Goal: Task Accomplishment & Management: Use online tool/utility

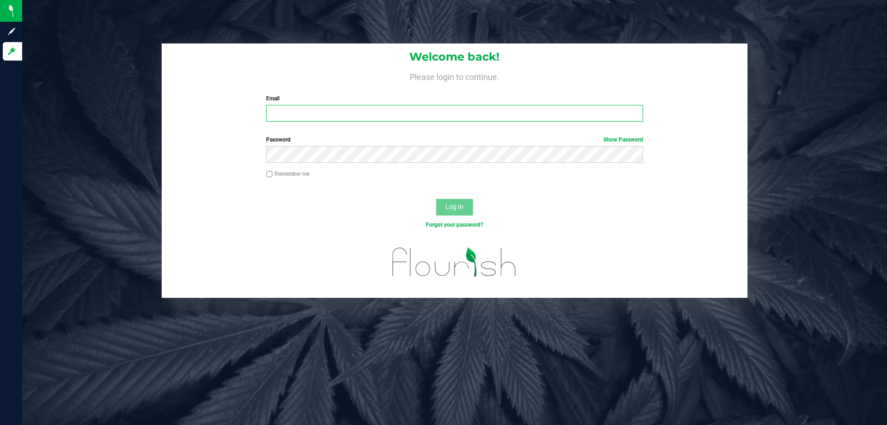
click at [366, 107] on input "Email" at bounding box center [454, 113] width 377 height 17
type input "[EMAIL_ADDRESS][DOMAIN_NAME]"
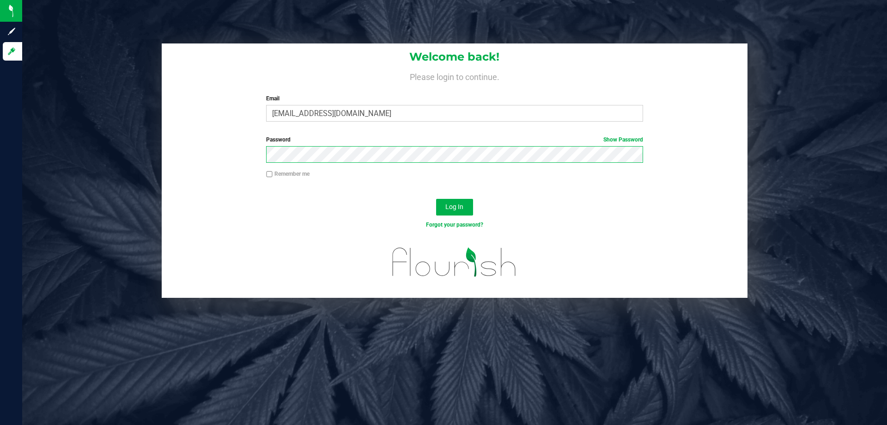
click at [436, 199] on button "Log In" at bounding box center [454, 207] width 37 height 17
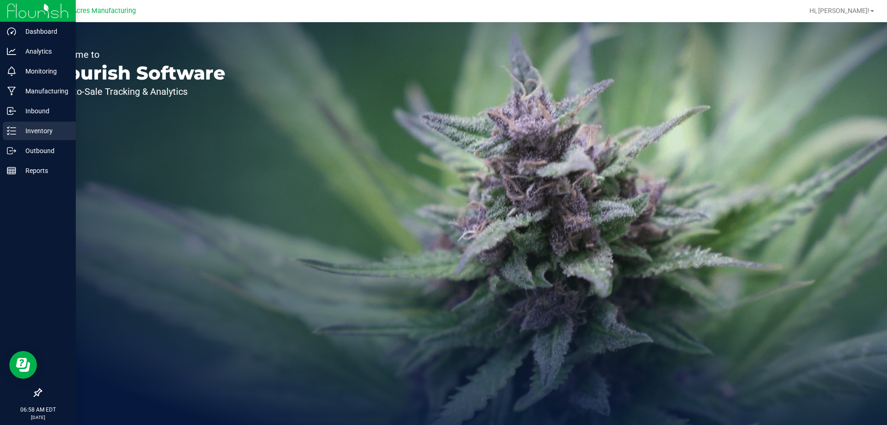
click at [12, 130] on icon at bounding box center [11, 130] width 9 height 9
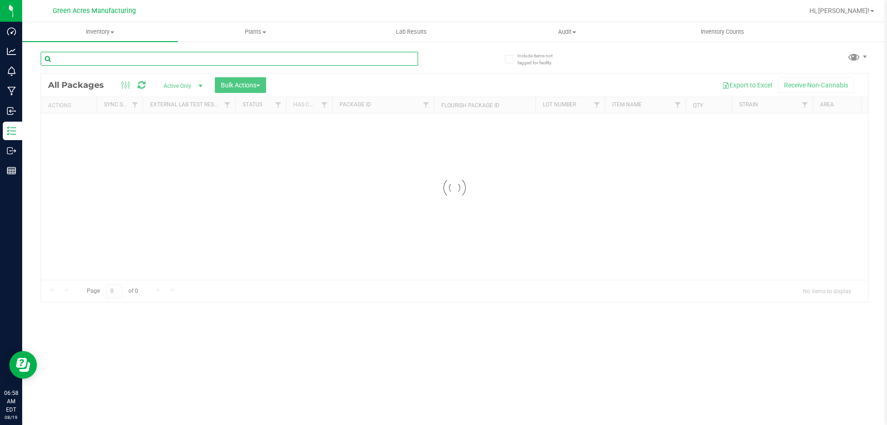
click at [103, 61] on input "text" at bounding box center [230, 59] width 378 height 14
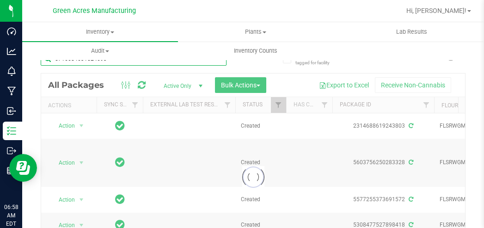
type input "5716684631524693"
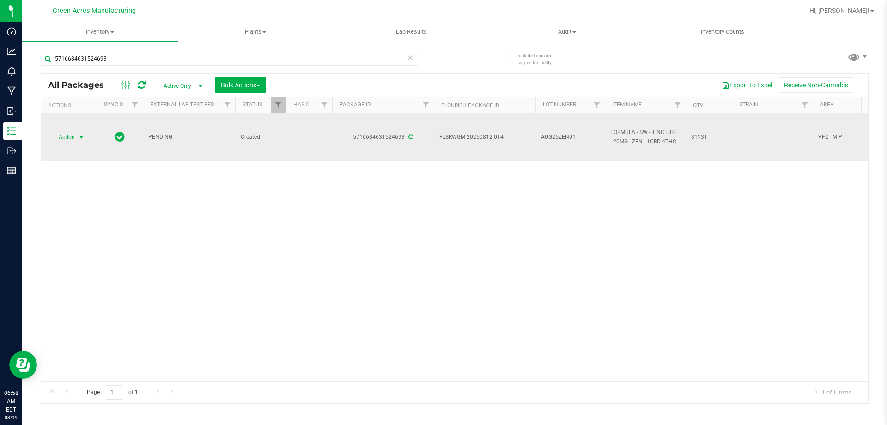
click at [51, 133] on span "Action" at bounding box center [62, 137] width 25 height 13
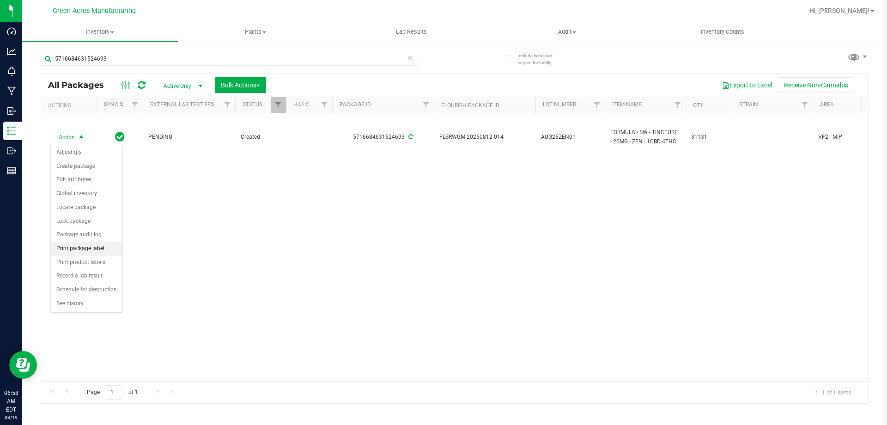
click at [101, 253] on li "Print package label" at bounding box center [87, 249] width 72 height 14
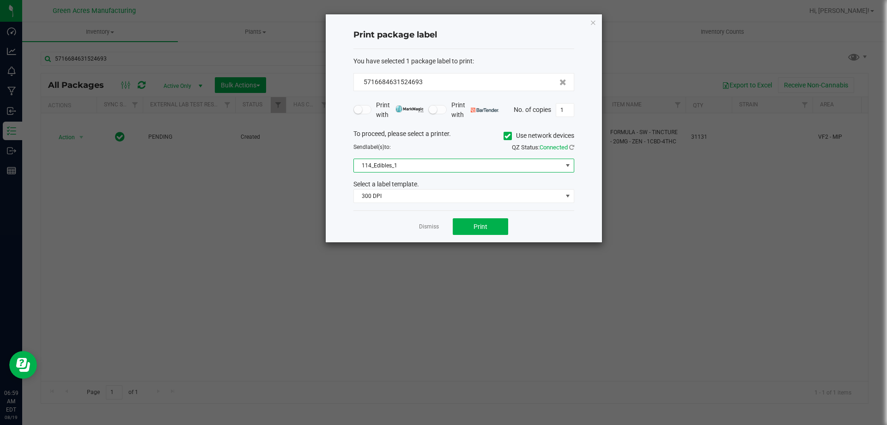
click at [446, 169] on span "114_Edibles_1" at bounding box center [458, 165] width 208 height 13
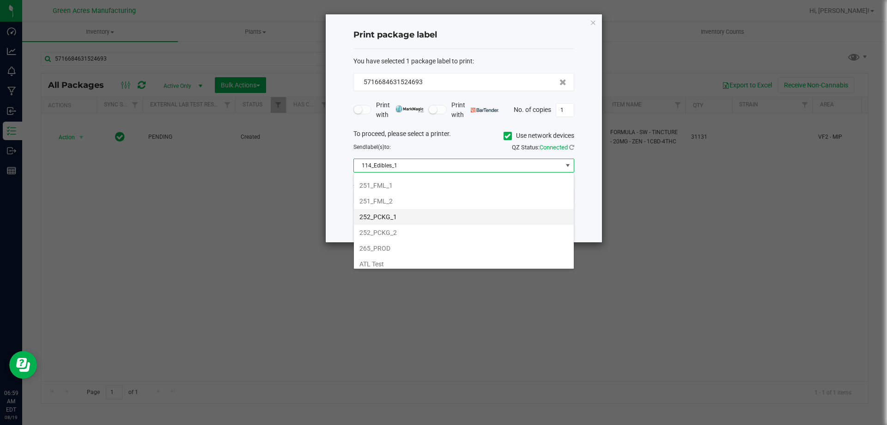
scroll to position [92, 0]
click at [394, 218] on li "252_PCKG_1" at bounding box center [464, 216] width 220 height 16
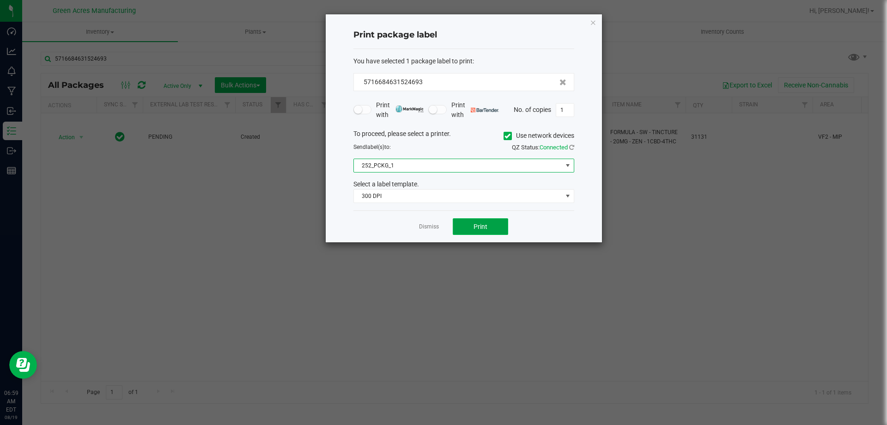
click at [467, 226] on button "Print" at bounding box center [480, 226] width 55 height 17
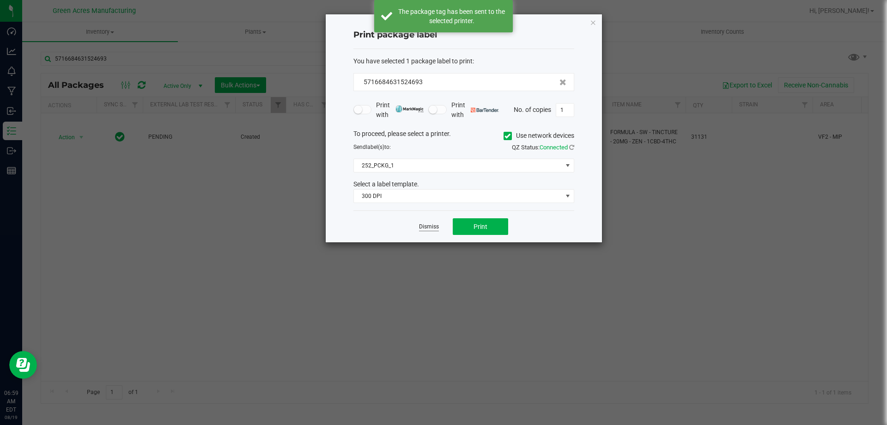
click at [429, 228] on link "Dismiss" at bounding box center [429, 227] width 20 height 8
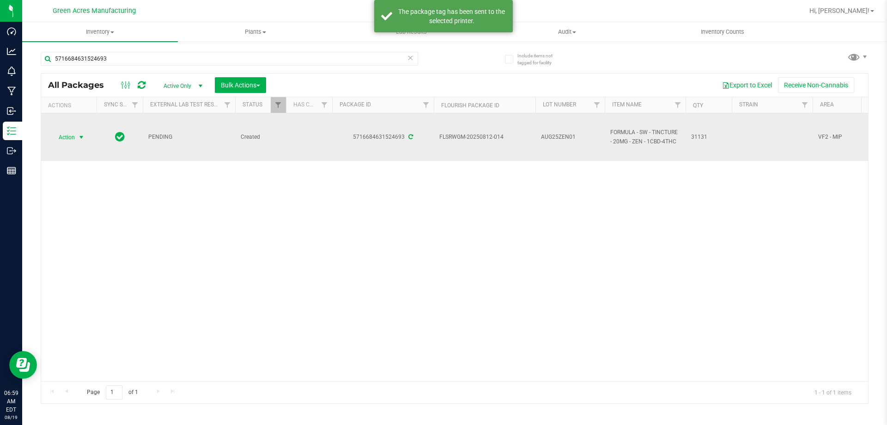
click at [544, 134] on span "AUG25ZEN01" at bounding box center [570, 137] width 58 height 9
type input "AUG25ZEN01-0819"
click at [552, 129] on td "AUG25ZEN01-0819" at bounding box center [570, 137] width 69 height 48
click at [553, 129] on td "AUG25ZEN01-0819" at bounding box center [570, 137] width 69 height 48
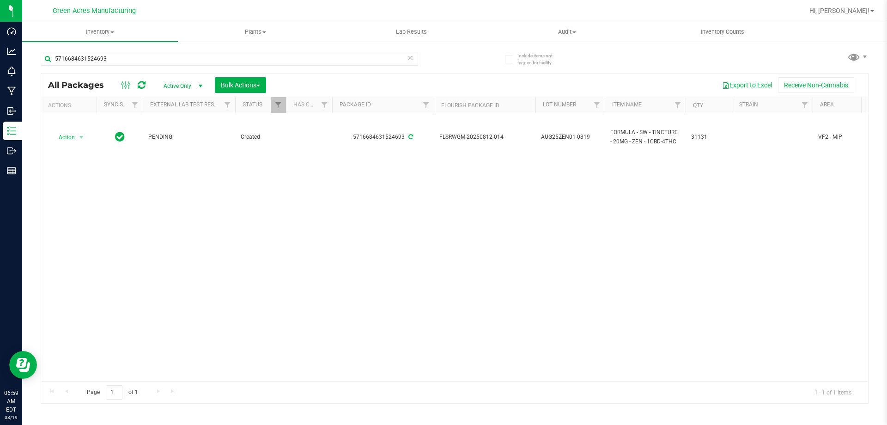
drag, startPoint x: 553, startPoint y: 129, endPoint x: 540, endPoint y: 207, distance: 79.6
click at [532, 227] on div "Action Action Adjust qty Create package Edit attributes Global inventory Locate…" at bounding box center [454, 247] width 827 height 268
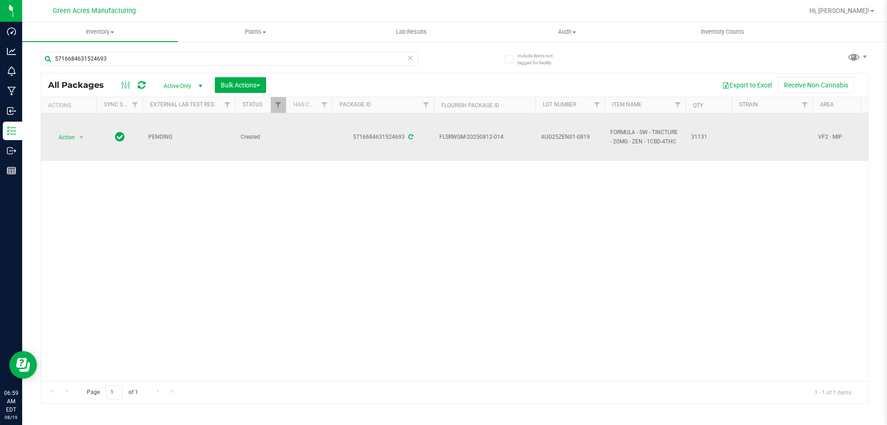
click at [571, 129] on td "AUG25ZEN01-0819" at bounding box center [570, 137] width 69 height 48
click at [571, 130] on input "AUG25ZEN01-0819" at bounding box center [568, 137] width 66 height 14
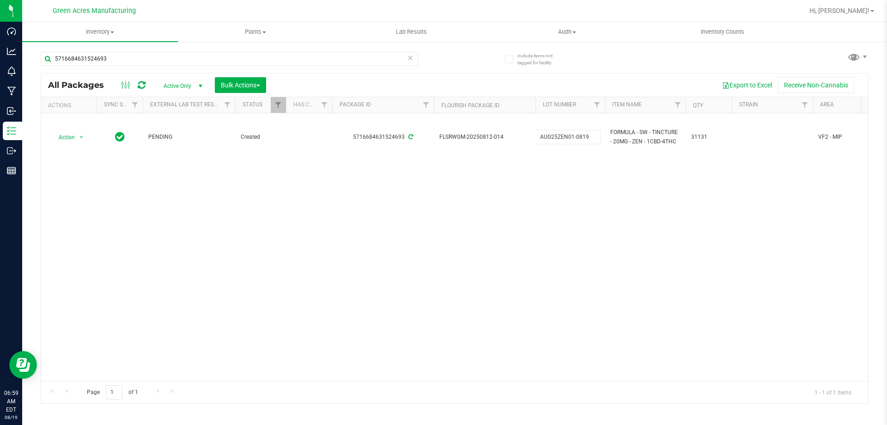
click at [607, 193] on div "Action Action Adjust qty Create package Edit attributes Global inventory Locate…" at bounding box center [454, 247] width 827 height 268
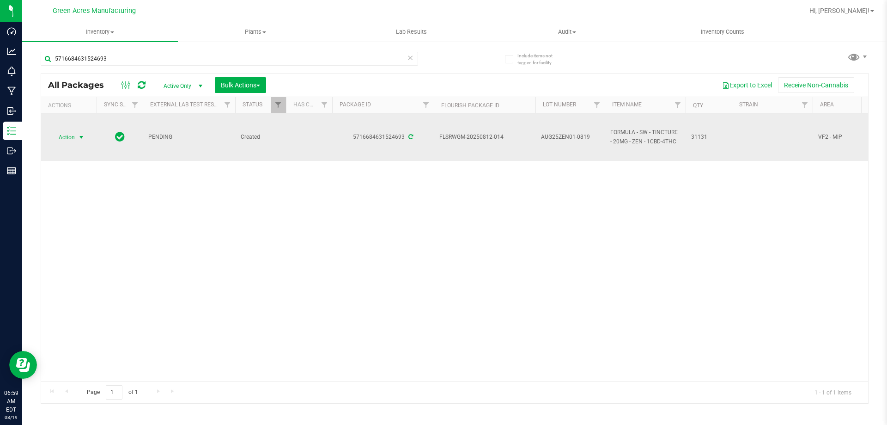
click at [73, 142] on span "Action" at bounding box center [62, 137] width 25 height 13
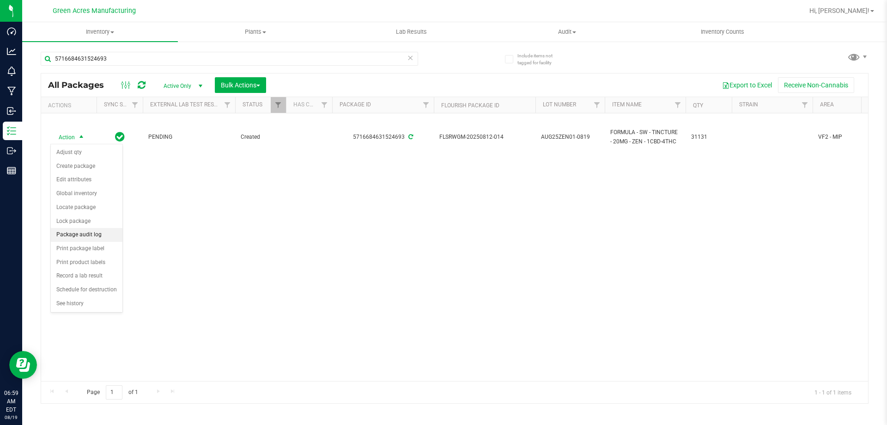
click at [108, 236] on li "Package audit log" at bounding box center [87, 235] width 72 height 14
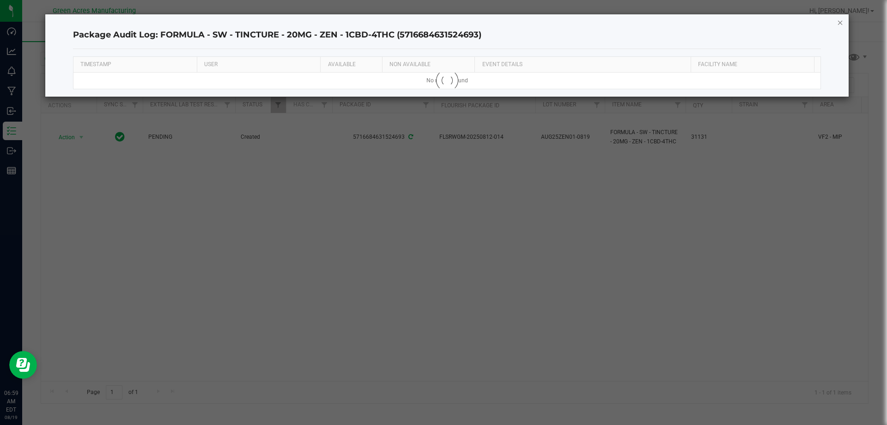
click at [838, 25] on icon "button" at bounding box center [840, 22] width 6 height 11
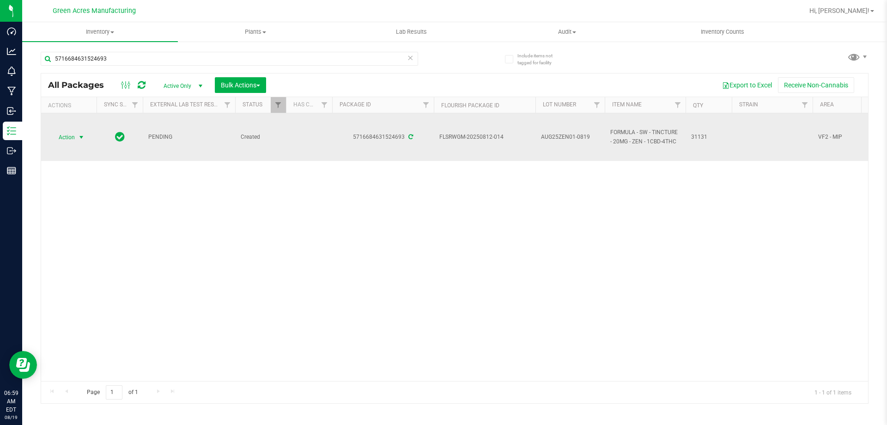
click at [78, 137] on span "select" at bounding box center [81, 137] width 7 height 7
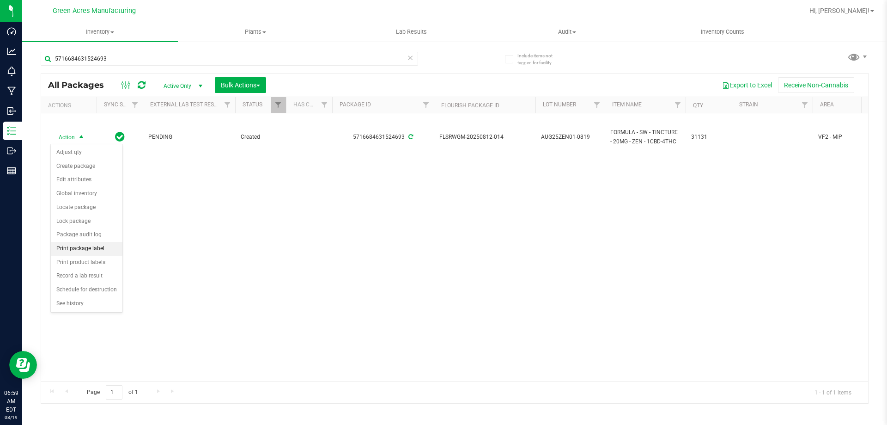
click at [100, 249] on li "Print package label" at bounding box center [87, 249] width 72 height 14
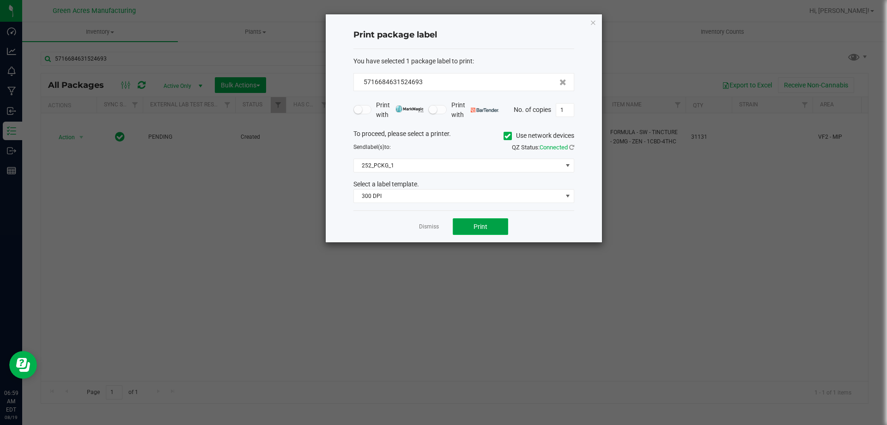
click at [467, 223] on button "Print" at bounding box center [480, 226] width 55 height 17
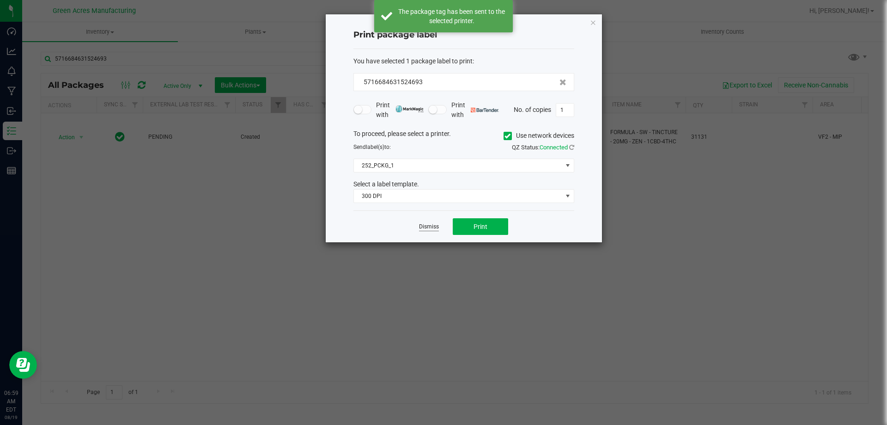
click at [426, 226] on link "Dismiss" at bounding box center [429, 227] width 20 height 8
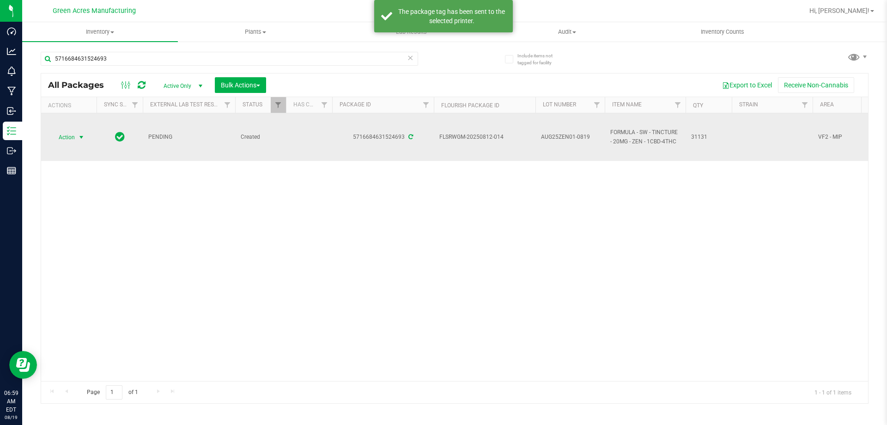
click at [79, 136] on span "select" at bounding box center [81, 137] width 7 height 7
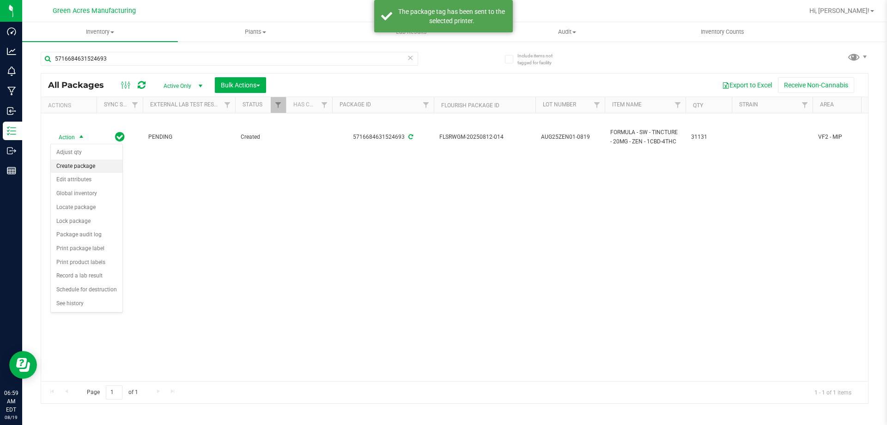
click at [101, 167] on li "Create package" at bounding box center [87, 166] width 72 height 14
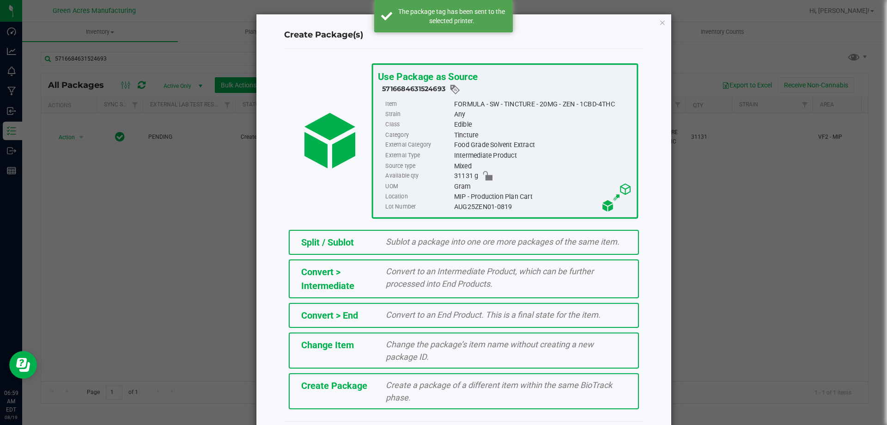
click at [542, 391] on div "Create a package of a different item within the same BioTrack phase." at bounding box center [506, 390] width 255 height 25
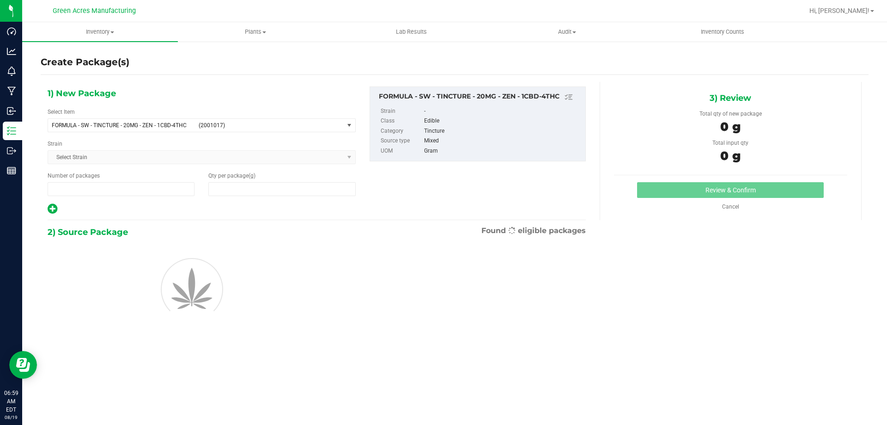
type input "1"
type input "0.0000"
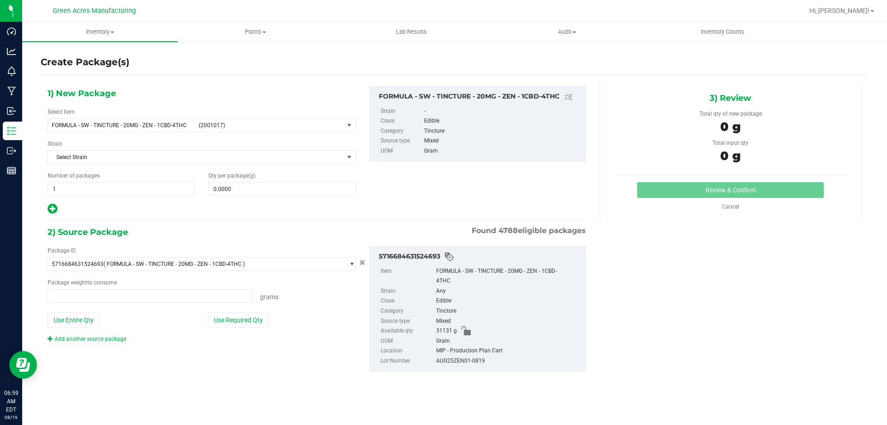
type input "0.0000 g"
drag, startPoint x: 216, startPoint y: 121, endPoint x: 229, endPoint y: 119, distance: 12.7
click at [216, 121] on span "FORMULA - SW - TINCTURE - 20MG - ZEN - 1CBD-4THC (2001017)" at bounding box center [196, 125] width 296 height 13
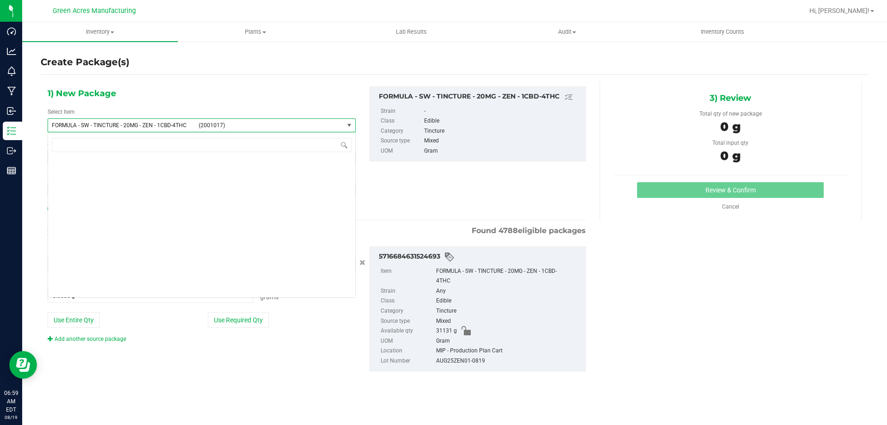
scroll to position [20339, 0]
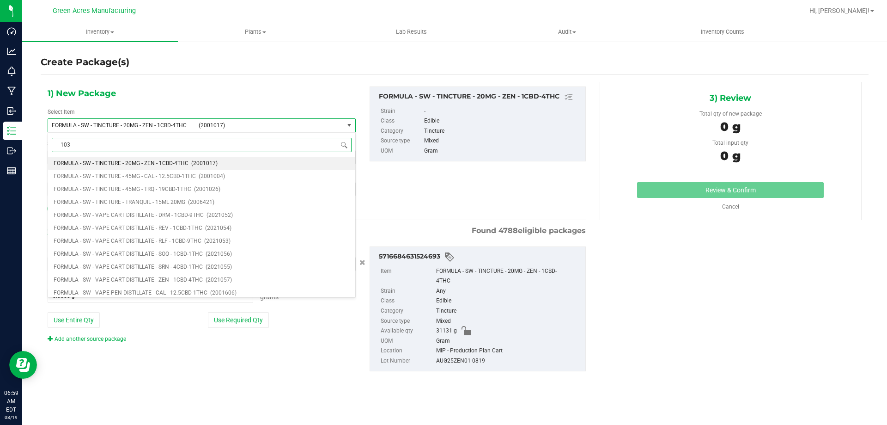
type input "1036"
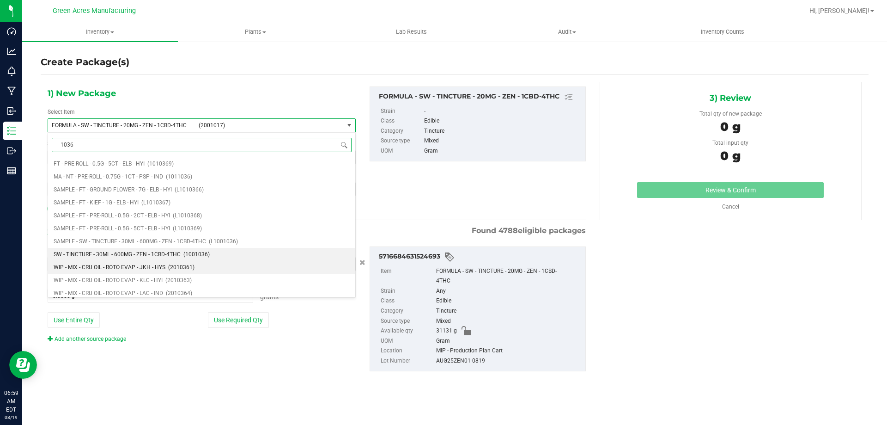
scroll to position [107, 0]
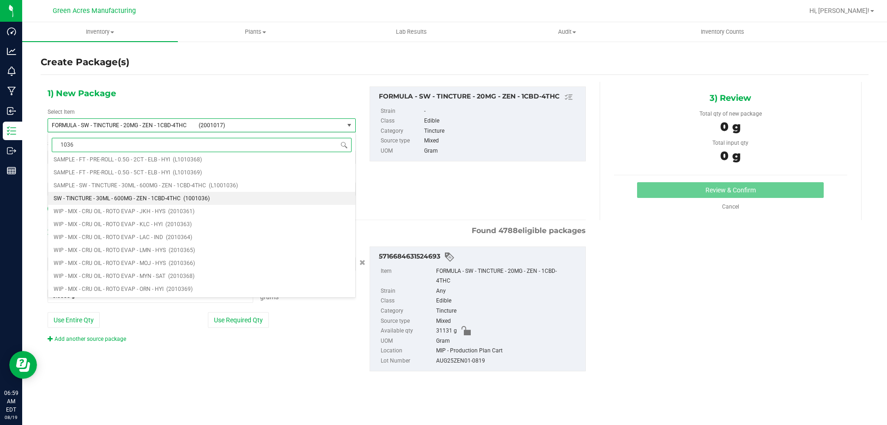
click at [97, 198] on span "SW - TINCTURE - 30ML - 600MG - ZEN - 1CBD-4THC" at bounding box center [117, 198] width 127 height 6
type input "0"
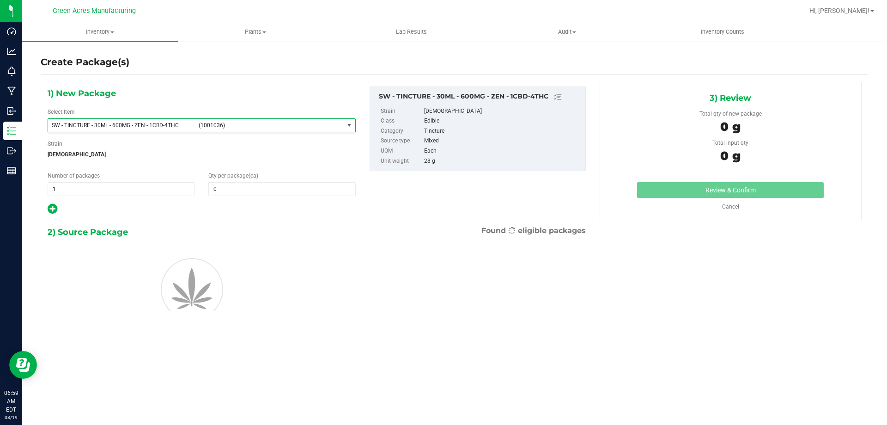
scroll to position [152374, 0]
click at [336, 195] on span at bounding box center [281, 189] width 147 height 14
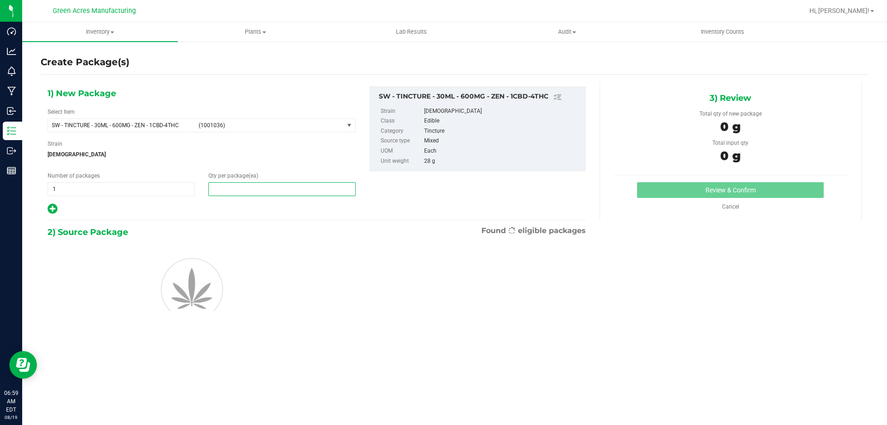
type input "1"
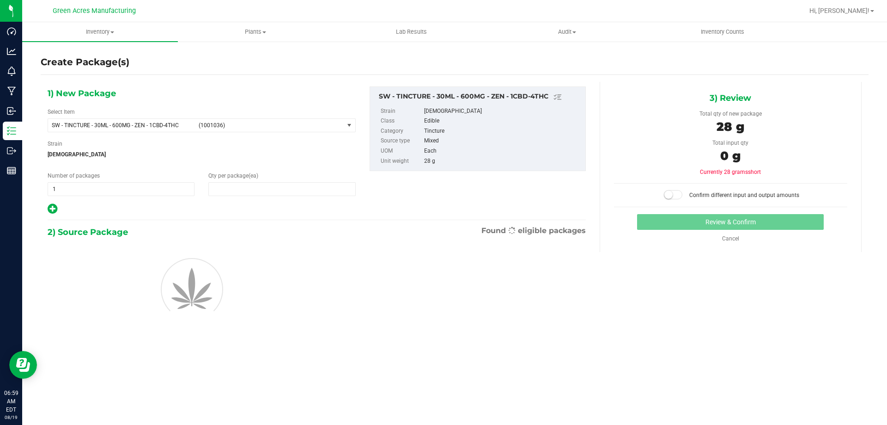
type input "1"
click at [372, 298] on div at bounding box center [317, 288] width 552 height 98
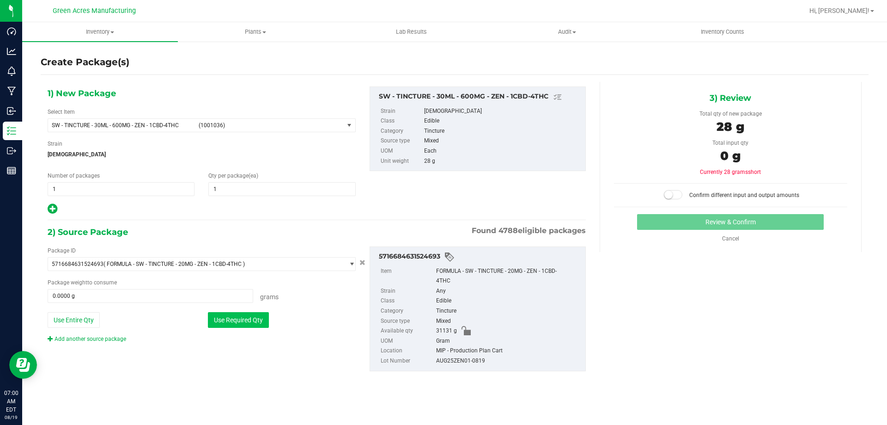
click at [252, 312] on button "Use Required Qty" at bounding box center [238, 320] width 61 height 16
type input "28.0000 g"
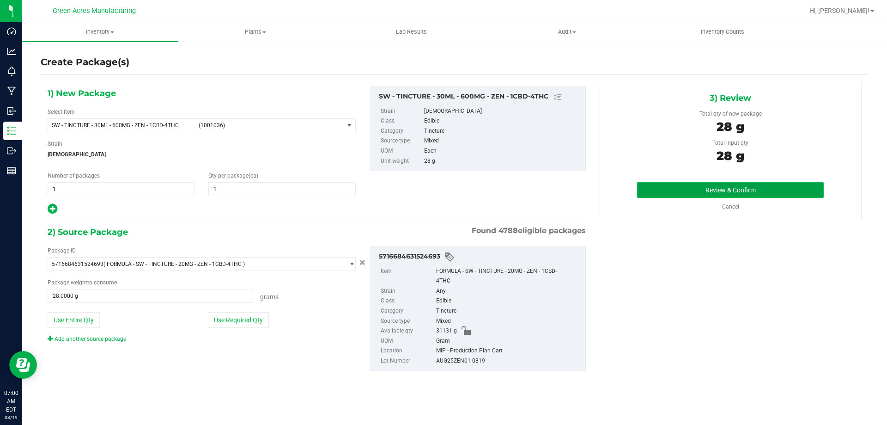
click at [649, 190] on button "Review & Confirm" at bounding box center [730, 190] width 187 height 16
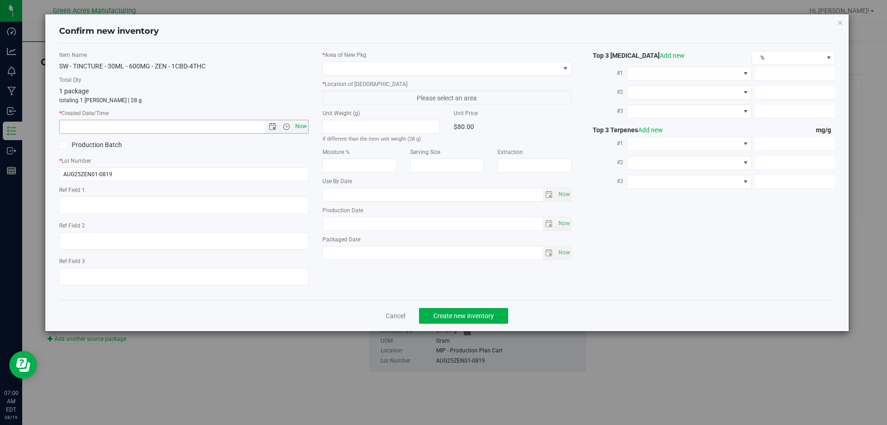
click at [297, 125] on span "Now" at bounding box center [301, 126] width 16 height 13
type input "[DATE] 7:00 AM"
click at [323, 66] on span at bounding box center [448, 68] width 250 height 14
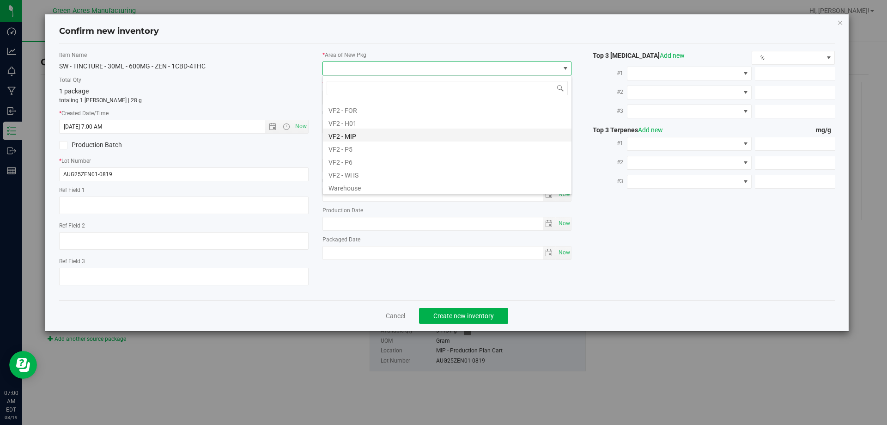
scroll to position [464, 0]
click at [351, 134] on li "VF2 - MIP" at bounding box center [447, 134] width 249 height 13
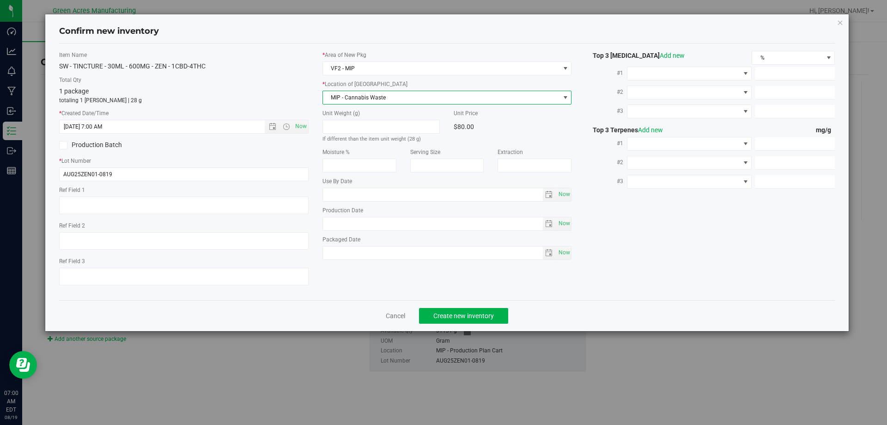
click at [359, 100] on span "MIP - Cannabis Waste" at bounding box center [441, 97] width 237 height 13
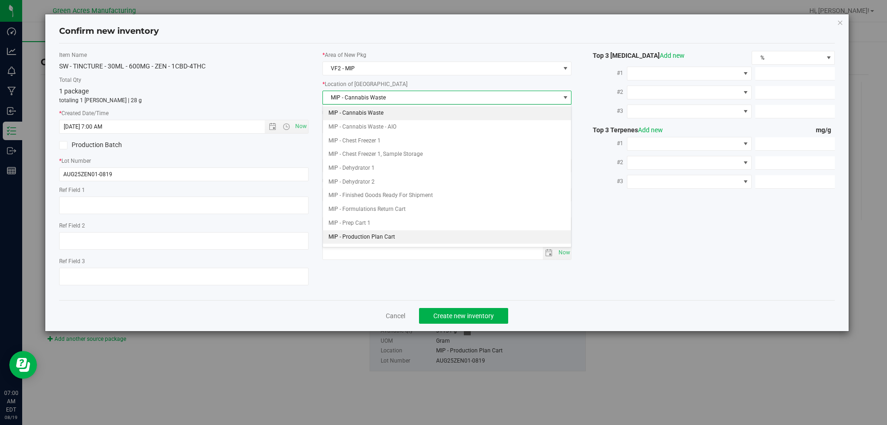
click at [373, 240] on li "MIP - Production Plan Cart" at bounding box center [447, 237] width 249 height 14
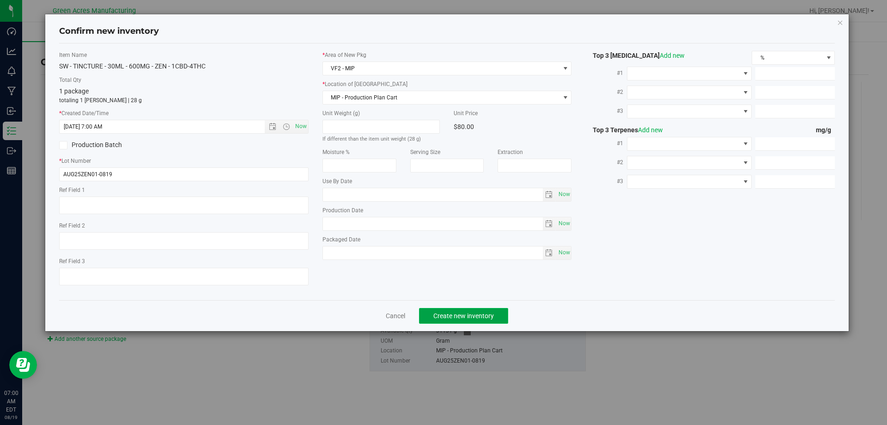
click at [458, 312] on span "Create new inventory" at bounding box center [463, 315] width 61 height 7
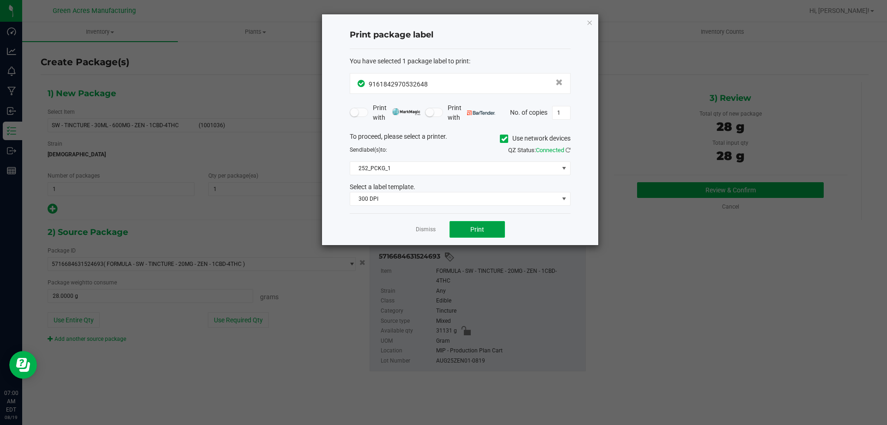
click at [489, 225] on button "Print" at bounding box center [477, 229] width 55 height 17
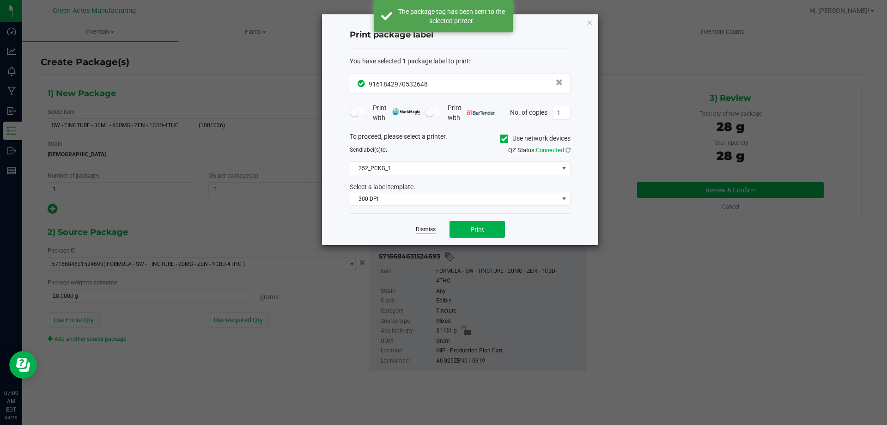
click at [432, 233] on link "Dismiss" at bounding box center [426, 229] width 20 height 8
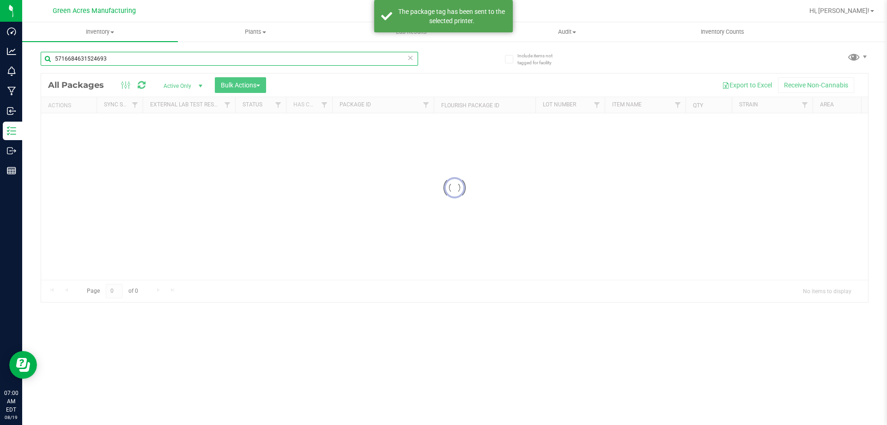
drag, startPoint x: 92, startPoint y: 62, endPoint x: 46, endPoint y: 72, distance: 46.9
click at [50, 72] on div "5716684631524693" at bounding box center [230, 62] width 378 height 21
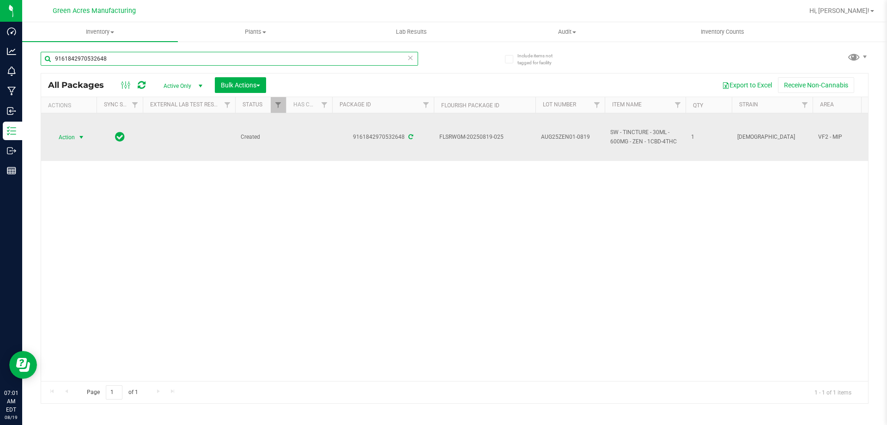
type input "9161842970532648"
click at [79, 145] on td "Action Action Adjust qty Create package Edit attributes Global inventory Locate…" at bounding box center [68, 137] width 55 height 48
click at [74, 137] on span "Action" at bounding box center [62, 137] width 25 height 13
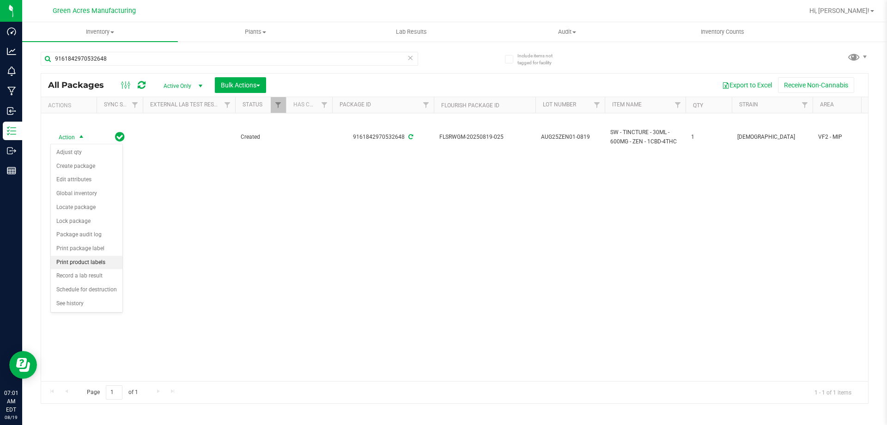
click at [106, 267] on li "Print product labels" at bounding box center [87, 263] width 72 height 14
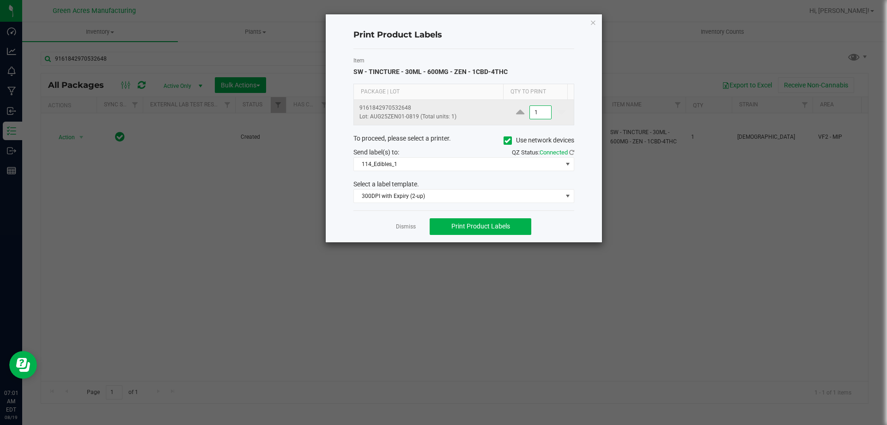
click at [541, 112] on input "1" at bounding box center [540, 112] width 21 height 13
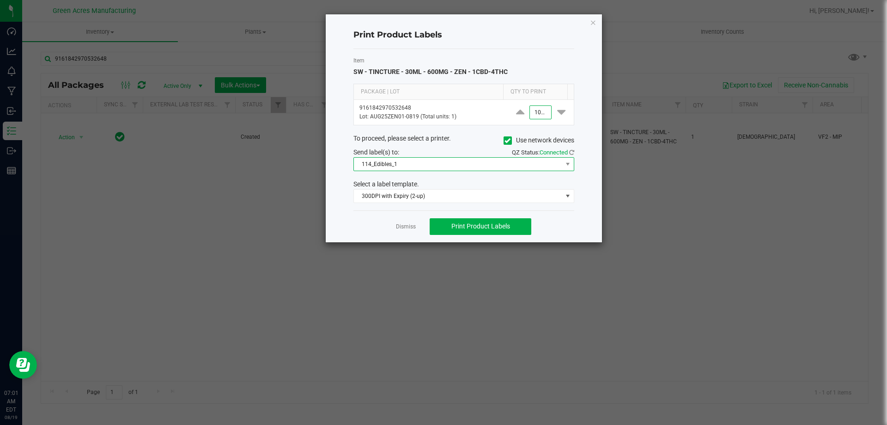
type input "1,000"
click at [496, 169] on span "114_Edibles_1" at bounding box center [458, 164] width 208 height 13
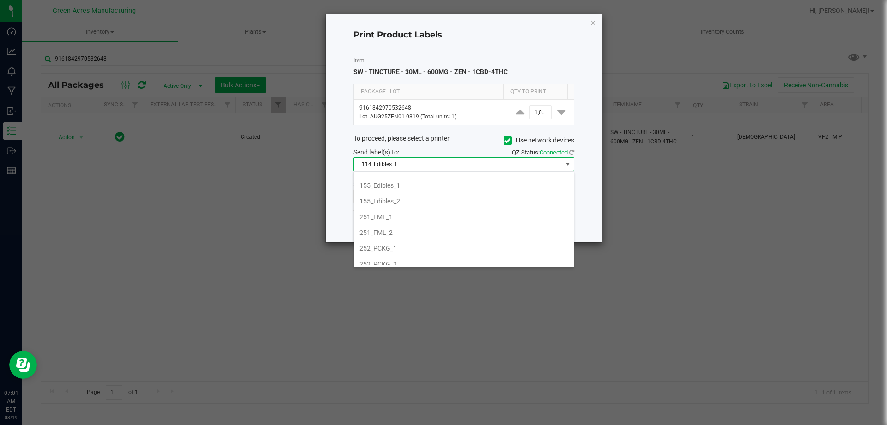
scroll to position [92, 0]
click at [391, 230] on li "252_PCKG_2" at bounding box center [464, 230] width 220 height 16
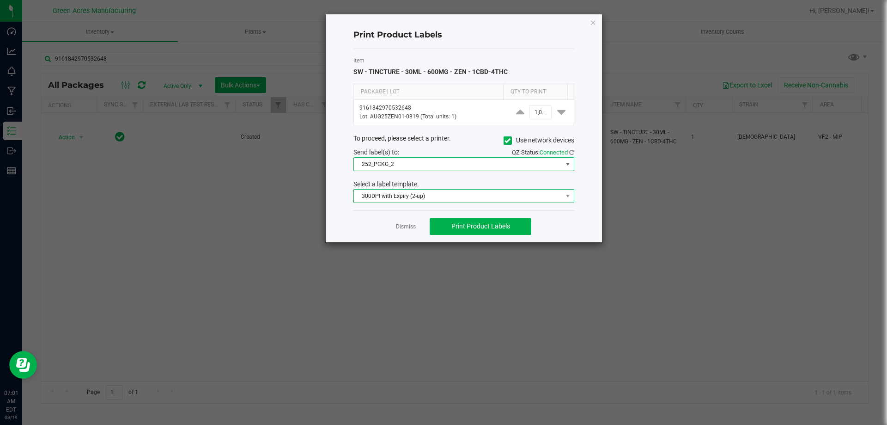
click at [428, 194] on span "300DPI with Expiry (2-up)" at bounding box center [458, 195] width 208 height 13
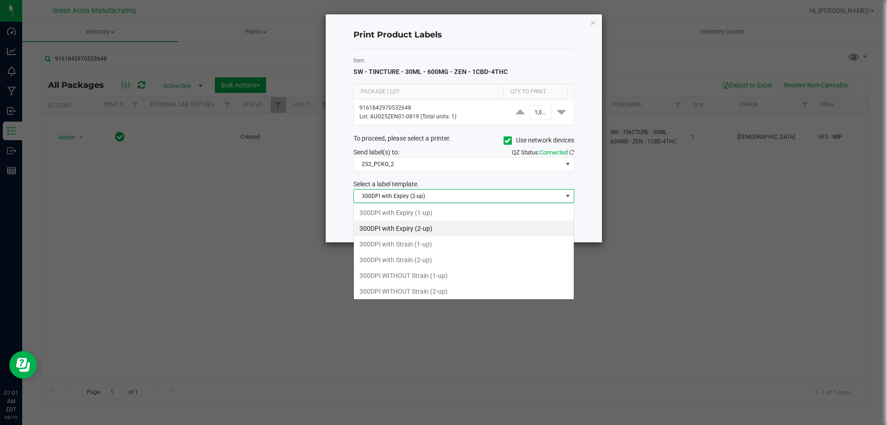
scroll to position [14, 221]
click at [416, 256] on li "300DPI with Strain (2-up)" at bounding box center [464, 260] width 220 height 16
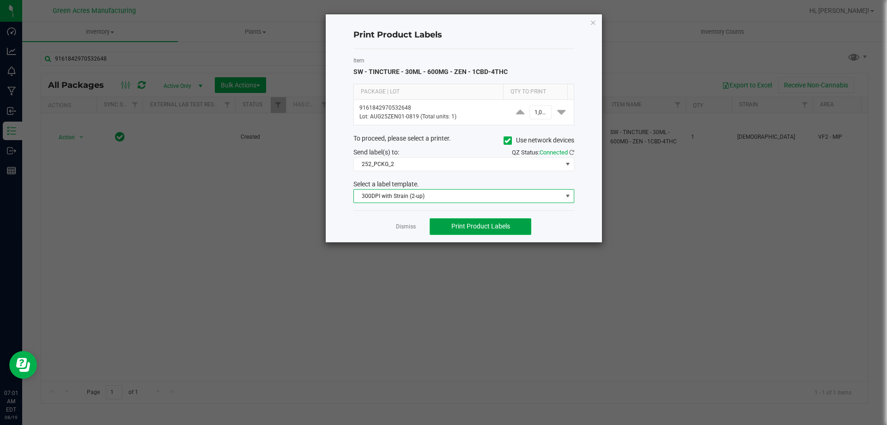
click at [448, 228] on button "Print Product Labels" at bounding box center [481, 226] width 102 height 17
